Goal: Information Seeking & Learning: Learn about a topic

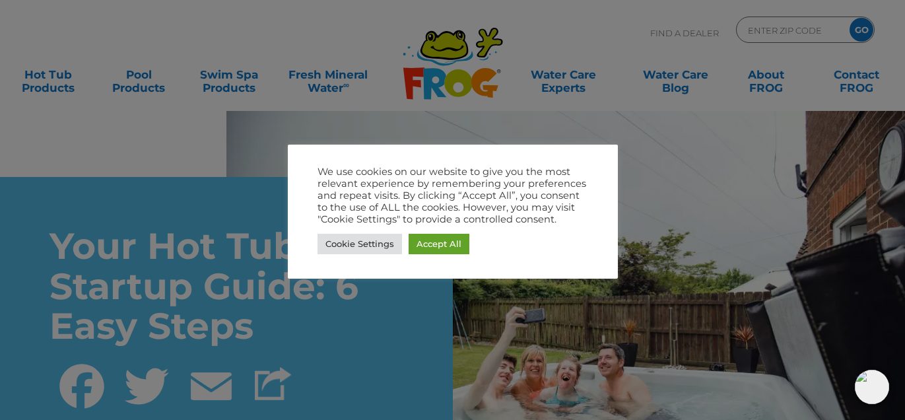
click at [367, 237] on link "Cookie Settings" at bounding box center [360, 244] width 85 height 20
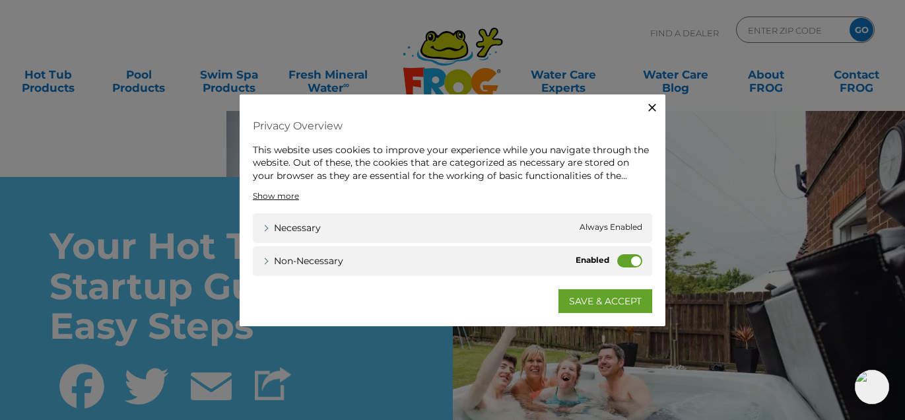
click at [619, 257] on label "Non-necessary" at bounding box center [630, 260] width 25 height 13
click at [0, 0] on input "Non-necessary" at bounding box center [0, 0] width 0 height 0
click at [616, 306] on link "SAVE & ACCEPT" at bounding box center [606, 301] width 94 height 24
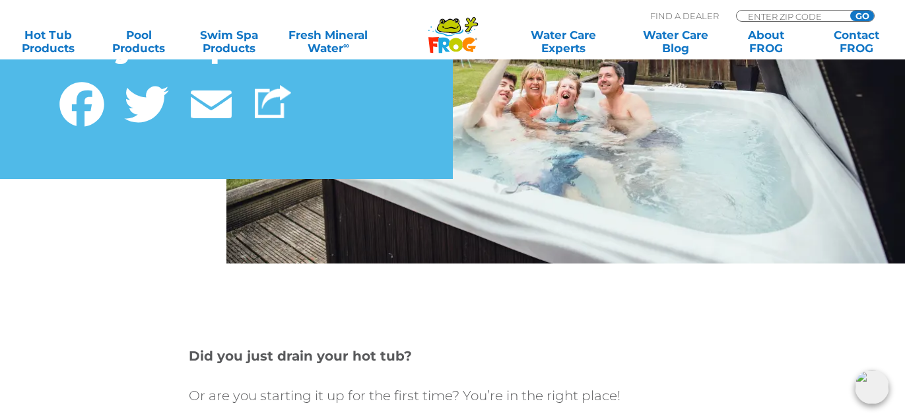
scroll to position [285, 0]
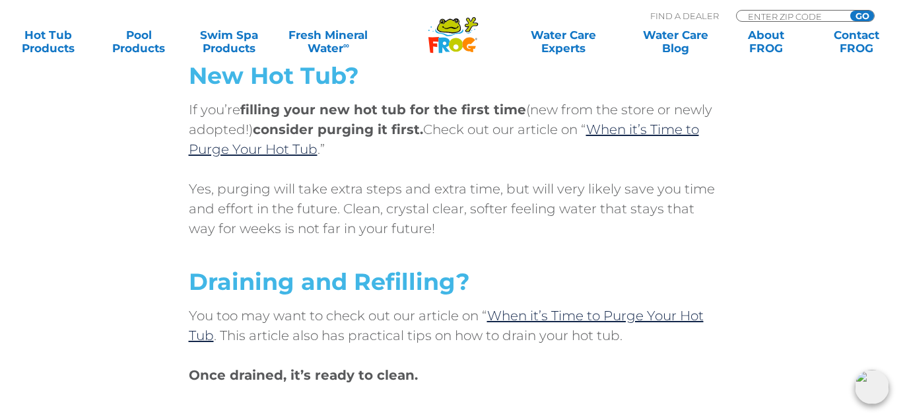
scroll to position [697, 0]
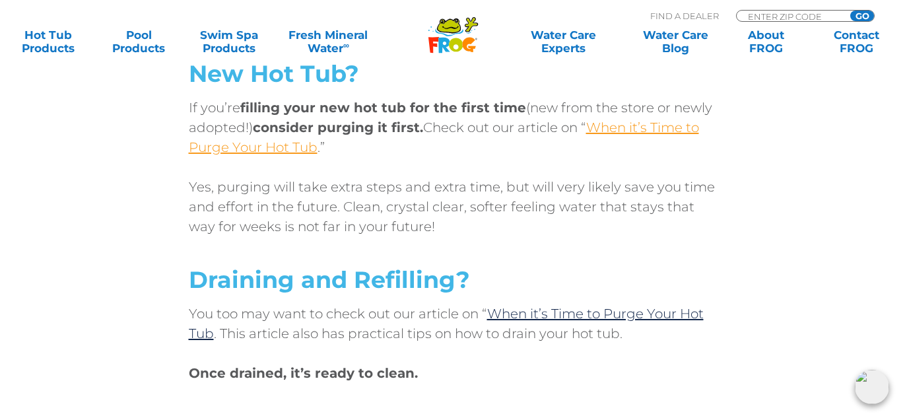
click at [262, 153] on link "When it’s Time to Purge Your Hot Tub" at bounding box center [444, 138] width 511 height 36
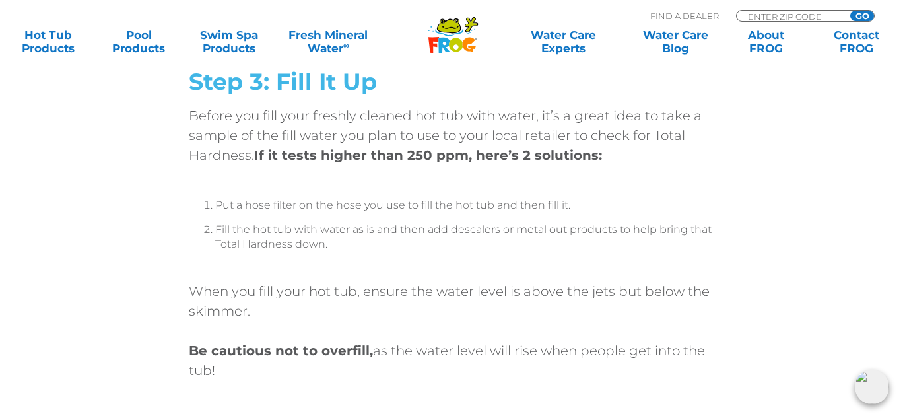
scroll to position [2042, 0]
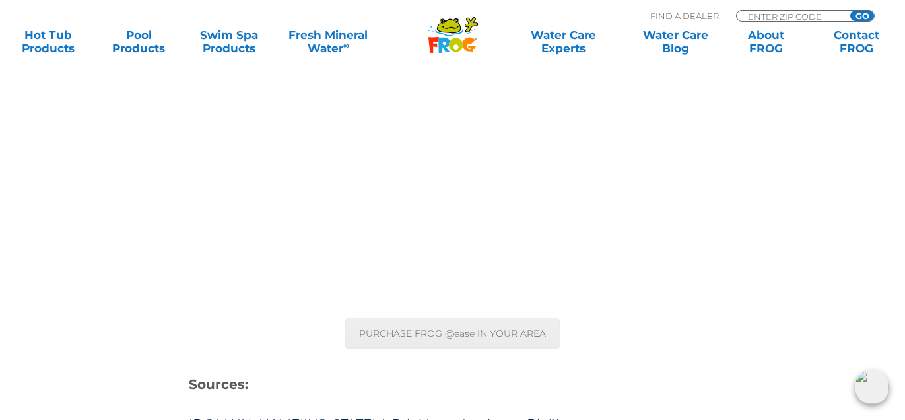
scroll to position [6296, 0]
